Goal: Information Seeking & Learning: Learn about a topic

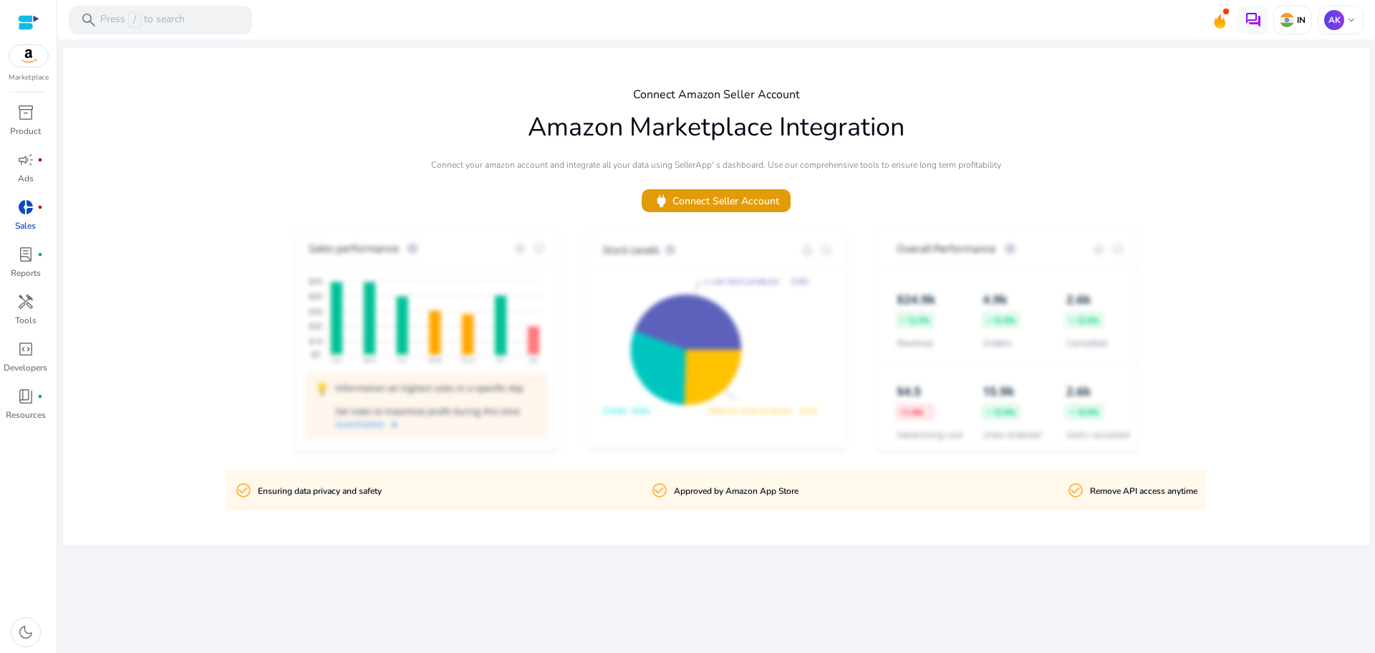
click at [19, 214] on span "donut_small" at bounding box center [25, 206] width 17 height 17
click at [33, 168] on span "campaign" at bounding box center [25, 159] width 17 height 17
click at [34, 129] on p "Product" at bounding box center [25, 131] width 31 height 13
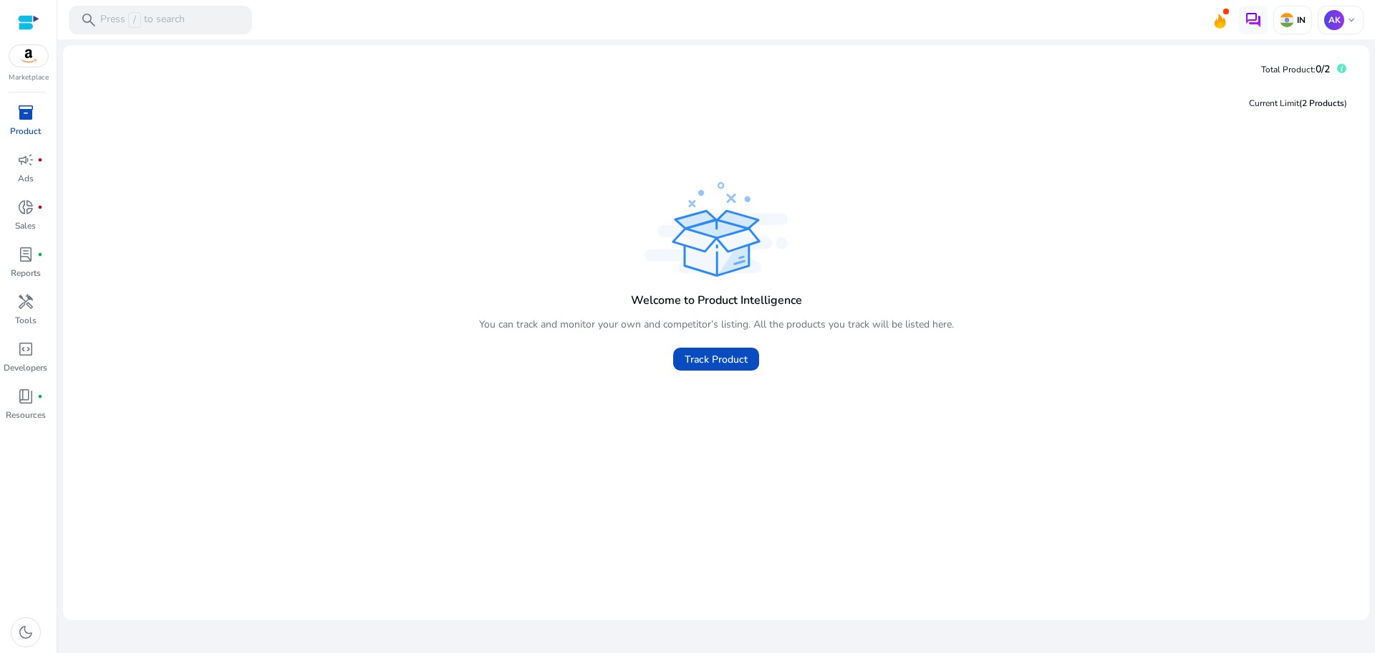
click at [516, 112] on div "Current Limit (2 Products )" at bounding box center [717, 103] width 1284 height 30
click at [34, 182] on link "campaign fiber_manual_record Ads" at bounding box center [25, 171] width 51 height 47
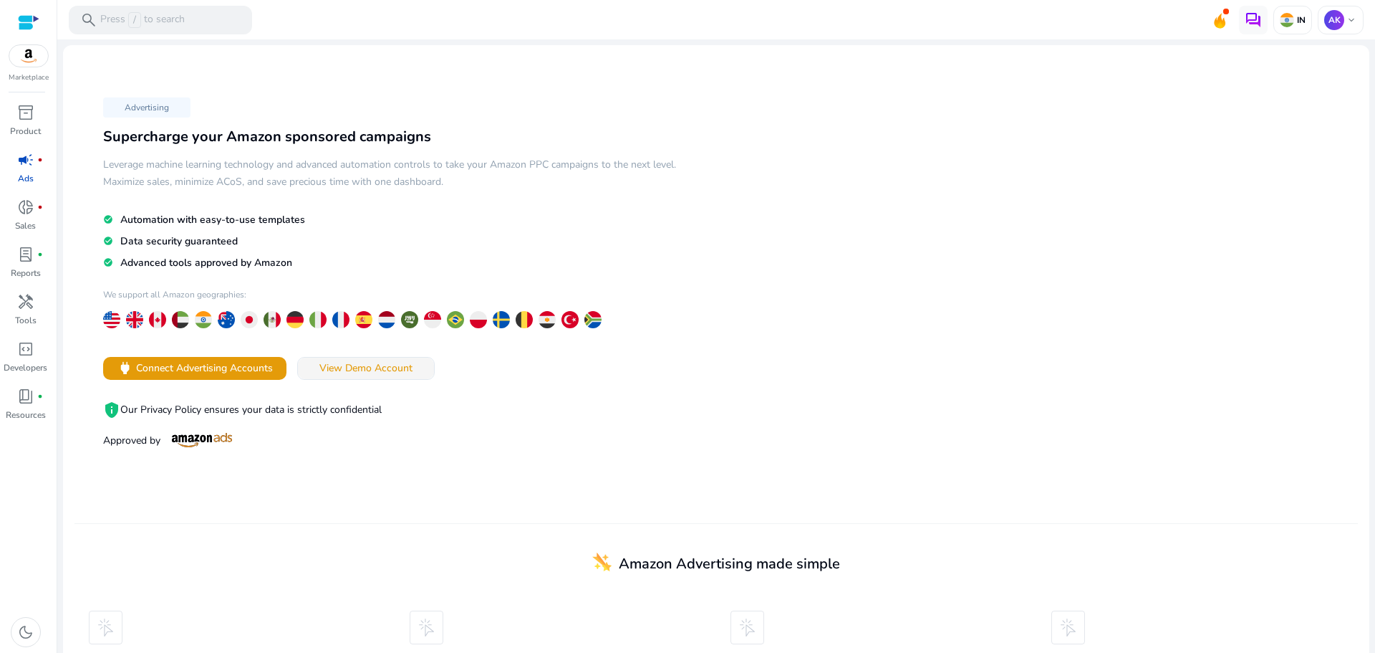
click at [398, 371] on span "View Demo Account" at bounding box center [366, 367] width 93 height 15
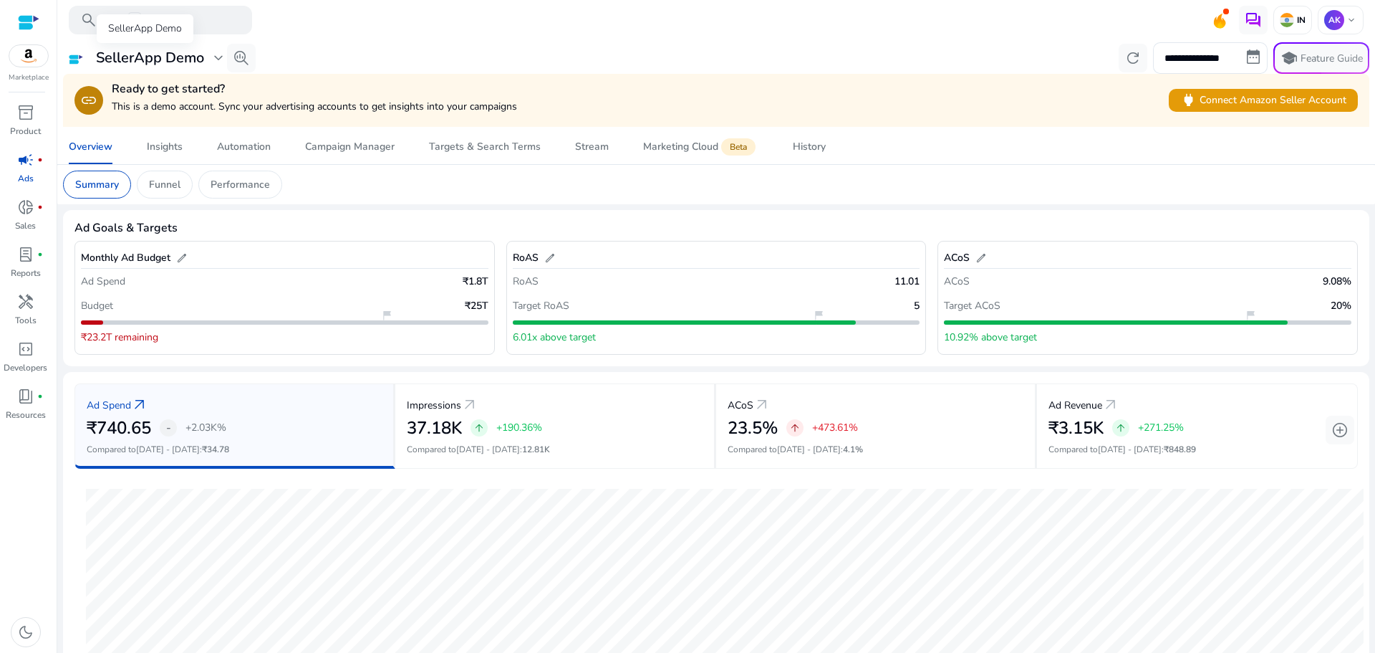
drag, startPoint x: 89, startPoint y: 54, endPoint x: 202, endPoint y: 64, distance: 113.6
click at [202, 64] on div "SellerApp Demo expand_more" at bounding box center [148, 58] width 158 height 19
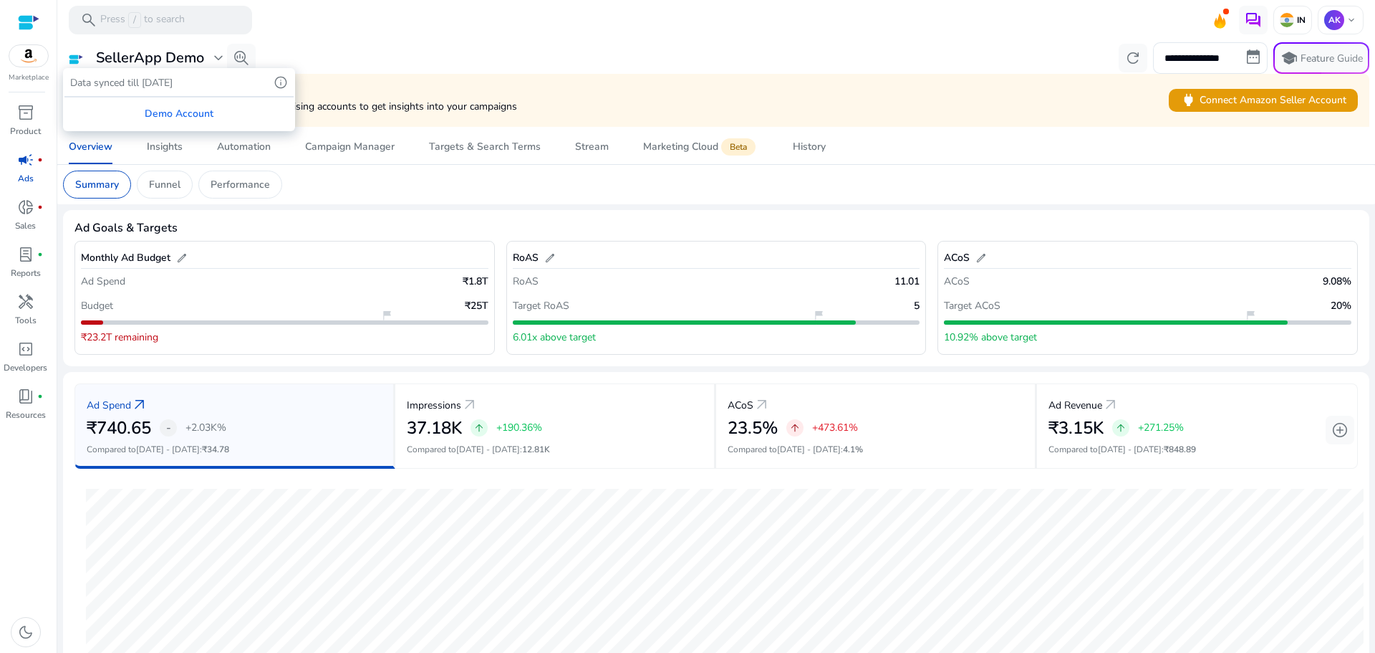
copy div "SellerApp Demo"
click at [176, 153] on div at bounding box center [687, 326] width 1375 height 653
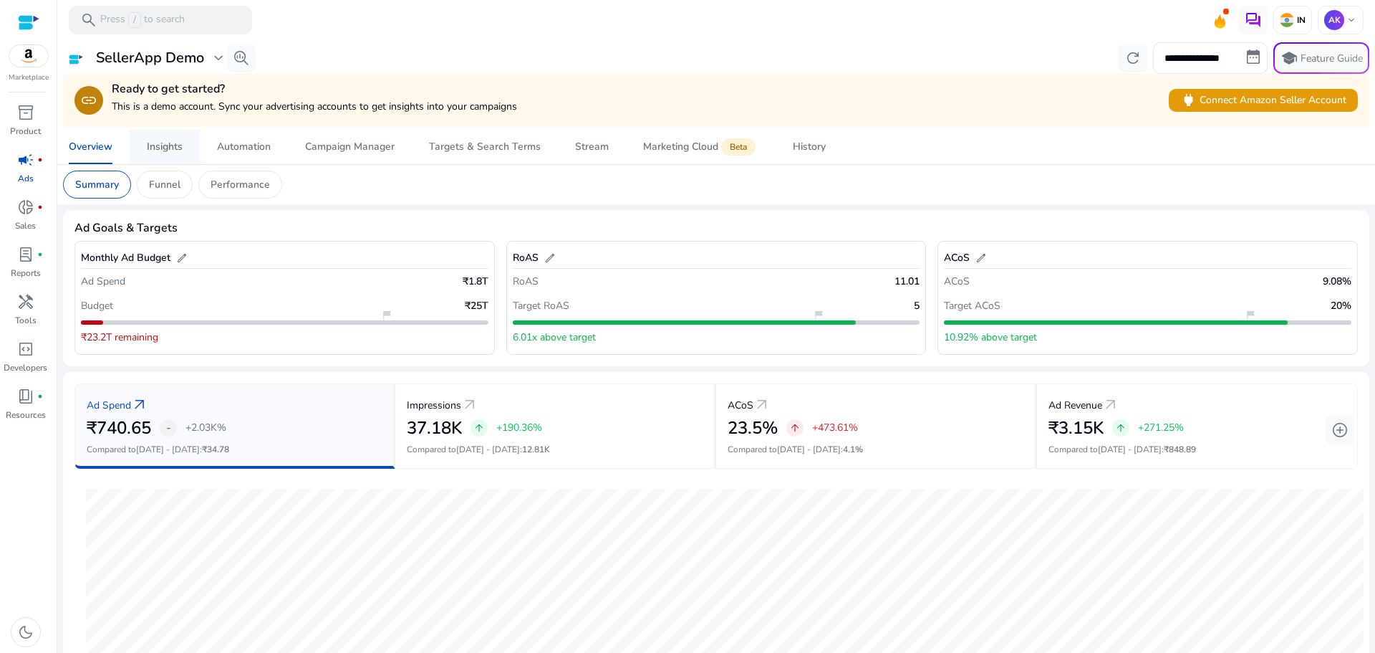
click at [172, 149] on div "Insights" at bounding box center [165, 147] width 36 height 10
